Goal: Task Accomplishment & Management: Complete application form

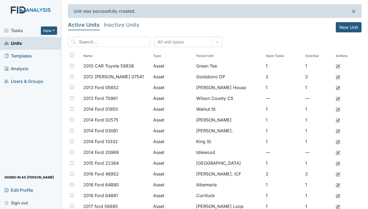
click at [15, 28] on span "Tasks" at bounding box center [22, 30] width 37 height 6
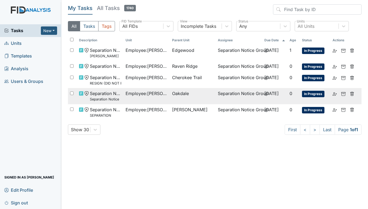
click at [182, 95] on span "Oakdale" at bounding box center [180, 93] width 17 height 6
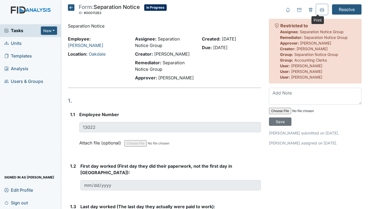
drag, startPoint x: 316, startPoint y: 11, endPoint x: 284, endPoint y: 156, distance: 148.5
click at [320, 10] on icon at bounding box center [322, 10] width 4 height 4
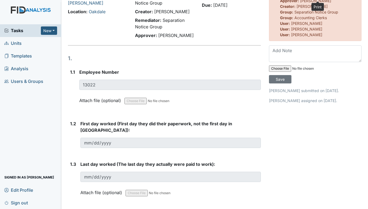
scroll to position [54, 0]
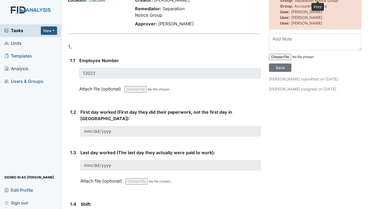
click at [11, 44] on span "Units" at bounding box center [12, 43] width 17 height 8
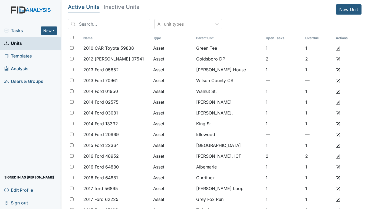
click at [14, 28] on span "Tasks" at bounding box center [22, 30] width 37 height 6
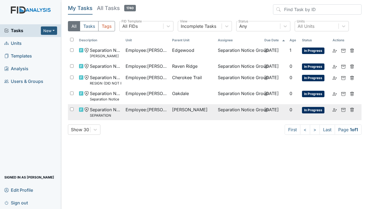
click at [145, 110] on span "Employee : Howe, Marissa" at bounding box center [147, 110] width 42 height 6
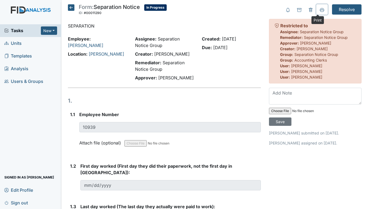
click at [321, 10] on button at bounding box center [321, 9] width 11 height 10
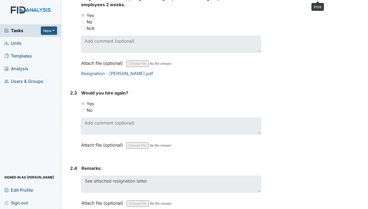
scroll to position [450, 0]
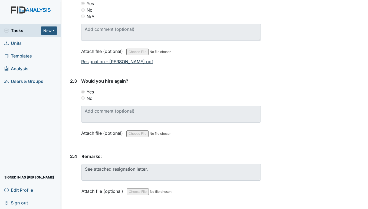
click at [133, 59] on link "Resignation - Marissa Howe.pdf" at bounding box center [117, 61] width 72 height 5
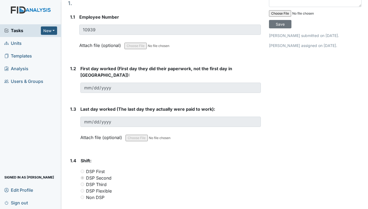
scroll to position [125, 0]
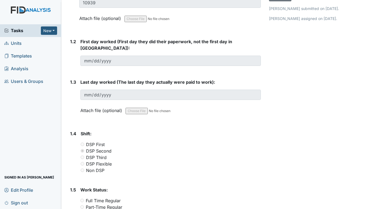
click at [16, 27] on span "Tasks" at bounding box center [22, 30] width 37 height 6
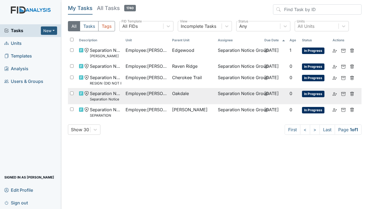
click at [128, 94] on span "Employee : [PERSON_NAME]" at bounding box center [147, 93] width 42 height 6
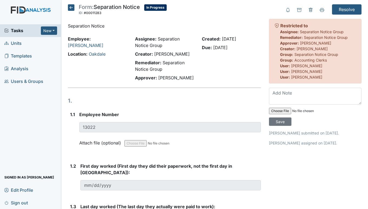
click at [21, 42] on span "Units" at bounding box center [12, 43] width 17 height 8
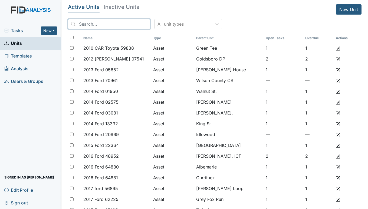
click at [115, 24] on input "search" at bounding box center [109, 24] width 82 height 10
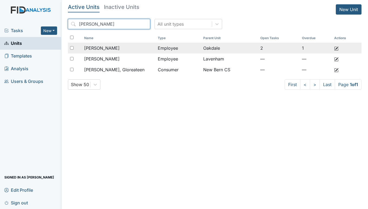
type input "koonce"
click at [108, 47] on span "[PERSON_NAME]" at bounding box center [101, 48] width 35 height 6
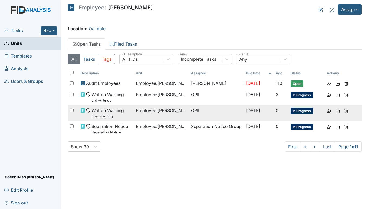
click at [110, 114] on span "Written Warning final warning" at bounding box center [107, 113] width 32 height 12
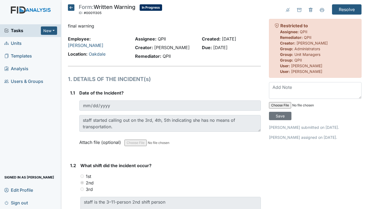
click at [70, 6] on icon at bounding box center [71, 7] width 6 height 6
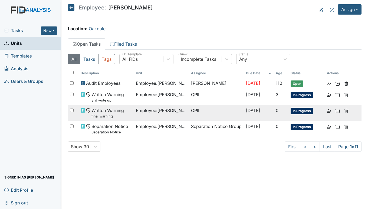
click at [103, 111] on span "Written Warning final warning" at bounding box center [107, 113] width 32 height 12
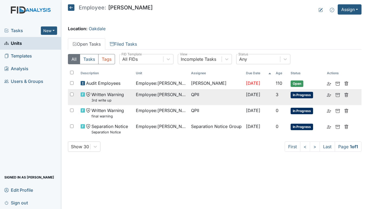
click at [122, 94] on span "Written Warning 3rd write up" at bounding box center [107, 97] width 32 height 12
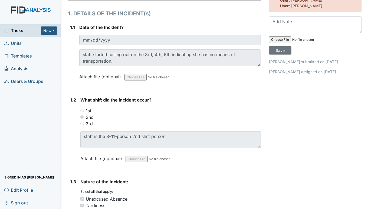
scroll to position [81, 0]
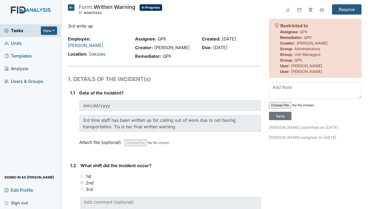
click at [71, 6] on icon at bounding box center [71, 7] width 6 height 6
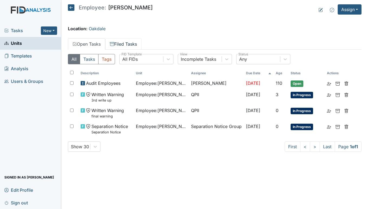
click at [126, 47] on link "Filed Tasks" at bounding box center [123, 43] width 36 height 11
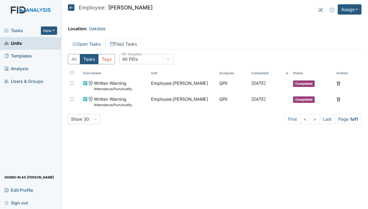
click at [15, 30] on span "Tasks" at bounding box center [22, 30] width 37 height 6
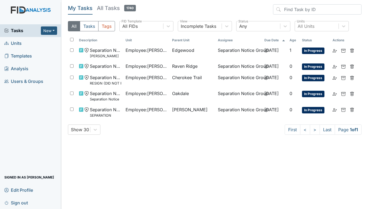
click at [15, 40] on span "Units" at bounding box center [12, 43] width 17 height 8
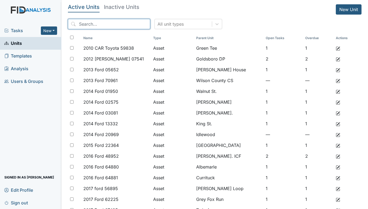
click at [125, 22] on input "search" at bounding box center [109, 24] width 82 height 10
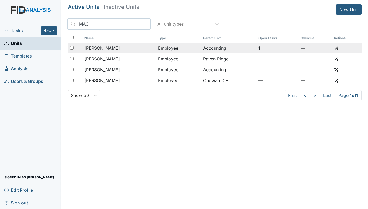
type input "MAC"
click at [120, 49] on span "[PERSON_NAME]" at bounding box center [101, 48] width 35 height 6
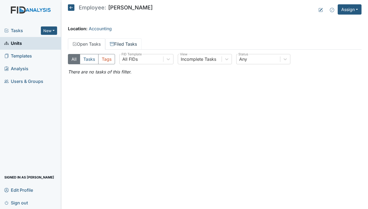
click at [126, 44] on link "Filed Tasks" at bounding box center [123, 43] width 36 height 11
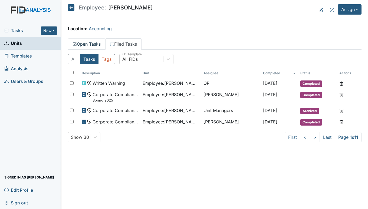
click at [84, 42] on link "Open Tasks" at bounding box center [86, 43] width 37 height 11
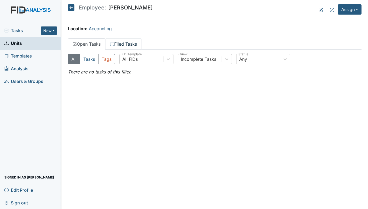
click at [122, 44] on link "Filed Tasks" at bounding box center [123, 43] width 36 height 11
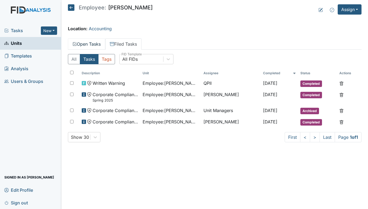
click at [91, 42] on link "Open Tasks" at bounding box center [86, 43] width 37 height 11
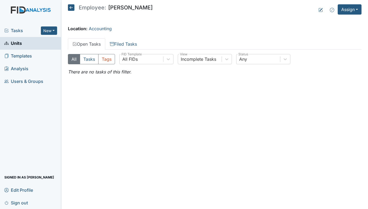
click at [14, 45] on span "Units" at bounding box center [13, 43] width 18 height 8
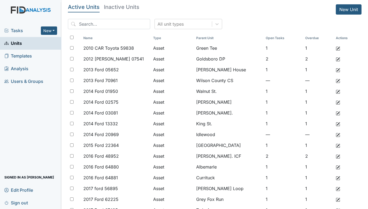
click at [116, 7] on h5 "Inactive Units" at bounding box center [121, 6] width 35 height 5
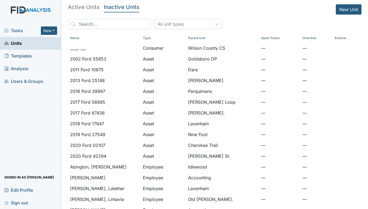
click at [83, 6] on h5 "Active Units" at bounding box center [84, 6] width 32 height 5
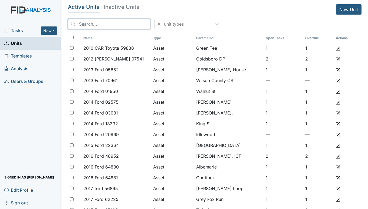
click at [99, 24] on input "search" at bounding box center [109, 24] width 82 height 10
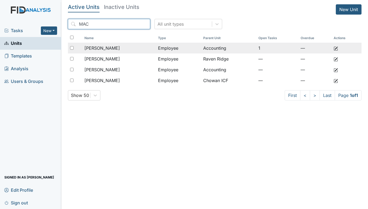
type input "MAC"
click at [117, 49] on span "MacDonald, Heather" at bounding box center [101, 48] width 35 height 6
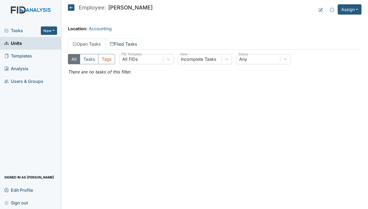
click at [117, 40] on link "Filed Tasks" at bounding box center [123, 43] width 36 height 11
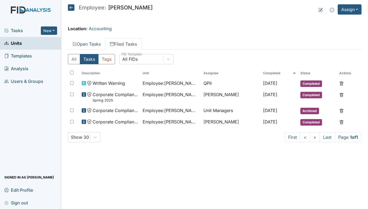
click at [14, 29] on span "Tasks" at bounding box center [22, 30] width 37 height 6
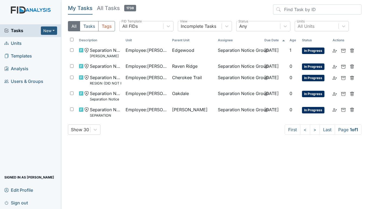
click at [14, 41] on span "Units" at bounding box center [12, 43] width 17 height 8
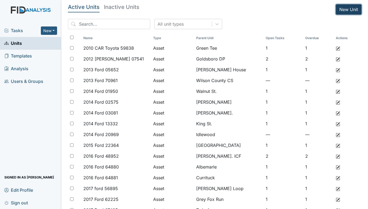
click at [346, 8] on link "New Unit" at bounding box center [349, 9] width 26 height 10
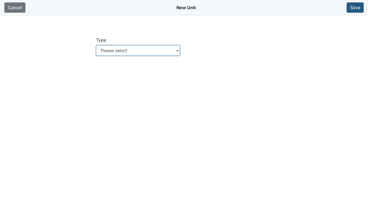
click at [179, 50] on select "Please select Location Location: Employee Location: Consumer Location: Asset Lo…" at bounding box center [138, 50] width 84 height 10
select select "c73a534c-0e54-49e9-a002-c9fa01df8b69"
click at [96, 45] on select "Please select Location Location: Employee Location: Consumer Location: Asset Lo…" at bounding box center [138, 50] width 84 height 10
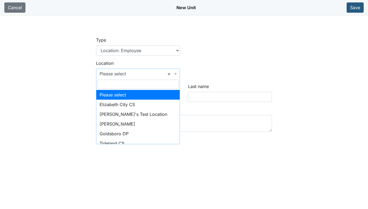
click at [176, 70] on span at bounding box center [176, 74] width 1 height 10
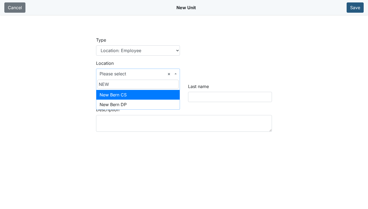
type input "NEW"
select select "fb85c783-1036-475c-81dd-81023dc3ecdf"
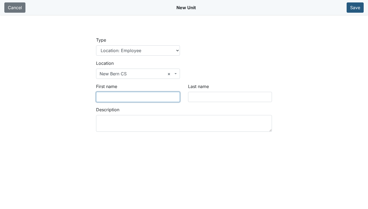
click at [135, 97] on input "First name" at bounding box center [138, 97] width 84 height 10
type input "a"
type input "Amaiya"
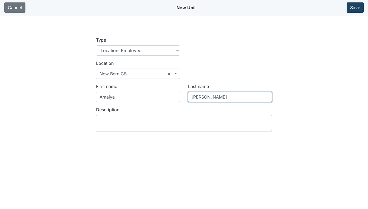
type input "Strayhorn"
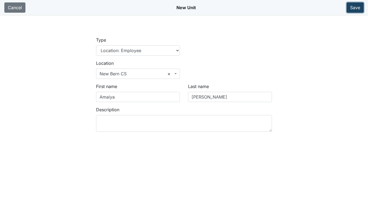
click at [357, 5] on button "Save" at bounding box center [355, 7] width 17 height 10
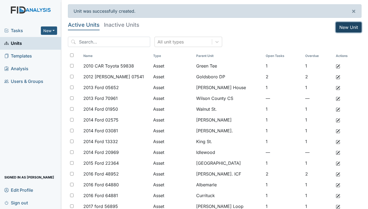
click at [342, 30] on link "New Unit" at bounding box center [349, 27] width 26 height 10
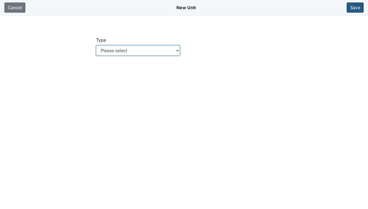
click at [178, 49] on select "Please select Location Location: Employee Location: Consumer Location: Asset Lo…" at bounding box center [138, 50] width 84 height 10
select select "c73a534c-0e54-49e9-a002-c9fa01df8b69"
click at [96, 45] on select "Please select Location Location: Employee Location: Consumer Location: Asset Lo…" at bounding box center [138, 50] width 84 height 10
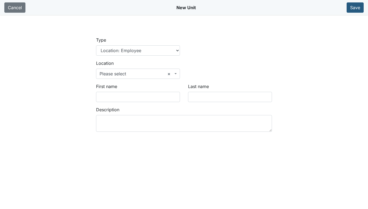
click at [175, 73] on span "× Please select" at bounding box center [138, 74] width 84 height 10
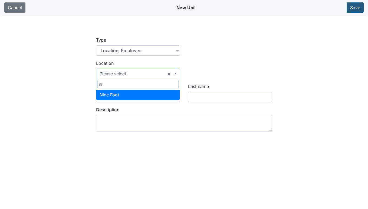
type input "ni"
select select "0996b67a-7d01-426e-9367-ca28d9ff2c16"
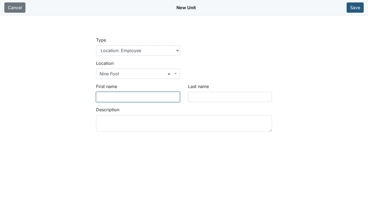
click at [119, 94] on input "First name" at bounding box center [138, 97] width 84 height 10
type input "[PERSON_NAME]"
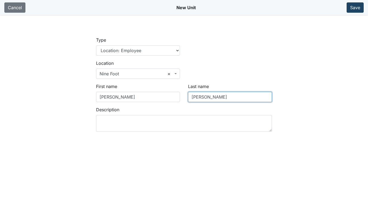
type input "[PERSON_NAME]"
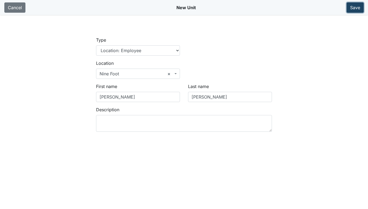
click at [352, 9] on button "Save" at bounding box center [355, 7] width 17 height 10
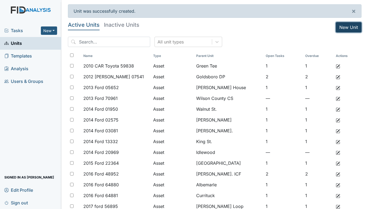
click at [341, 25] on link "New Unit" at bounding box center [349, 27] width 26 height 10
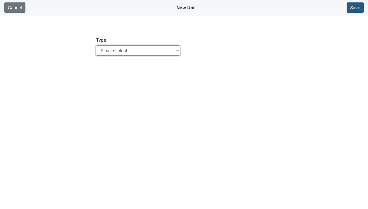
click at [178, 51] on select "Please select Location Location: Employee Location: Consumer Location: Asset Lo…" at bounding box center [138, 50] width 84 height 10
select select "c73a534c-0e54-49e9-a002-c9fa01df8b69"
click at [96, 45] on select "Please select Location Location: Employee Location: Consumer Location: Asset Lo…" at bounding box center [138, 50] width 84 height 10
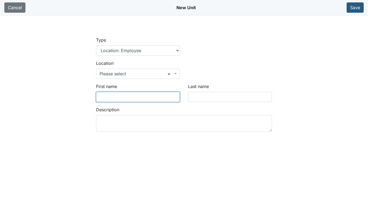
click at [129, 97] on input "First name" at bounding box center [138, 97] width 84 height 10
click at [177, 74] on span "× Please select" at bounding box center [138, 74] width 84 height 10
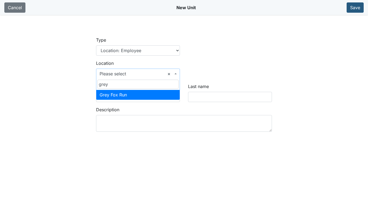
type input "grey"
select select "57090ea9-90f8-4df9-9161-5a5adc5ebb42"
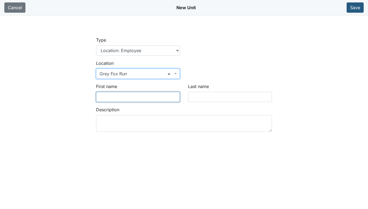
click at [137, 96] on input "First name" at bounding box center [138, 97] width 84 height 10
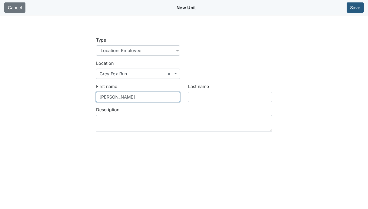
type input "Emily"
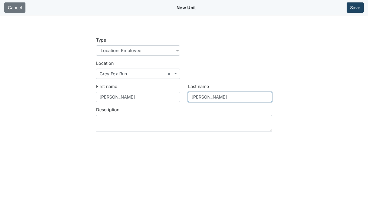
type input "Howell"
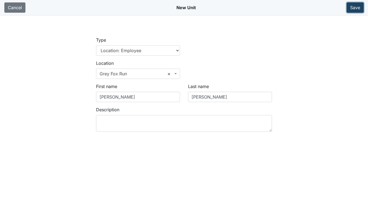
click at [356, 7] on button "Save" at bounding box center [355, 7] width 17 height 10
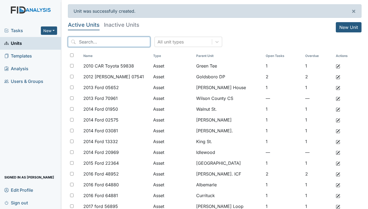
click at [101, 42] on input "search" at bounding box center [109, 42] width 82 height 10
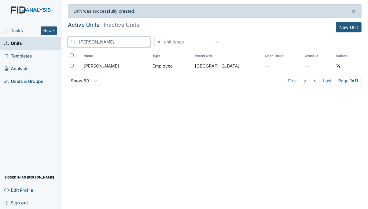
type input "[PERSON_NAME]"
click at [15, 42] on span "Units" at bounding box center [13, 43] width 18 height 8
